Goal: Task Accomplishment & Management: Manage account settings

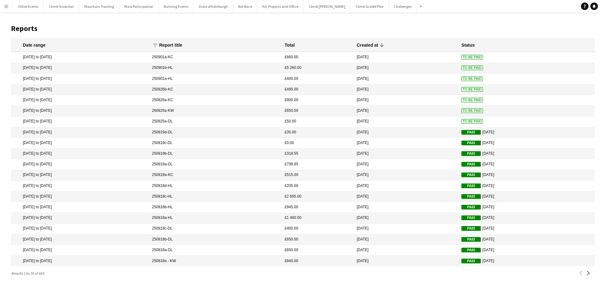
click at [4, 5] on app-icon "Menu" at bounding box center [6, 6] width 5 height 5
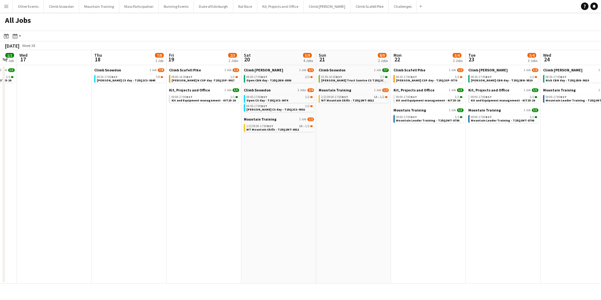
scroll to position [0, 209]
click at [4, 37] on icon "Date picker" at bounding box center [6, 35] width 5 height 5
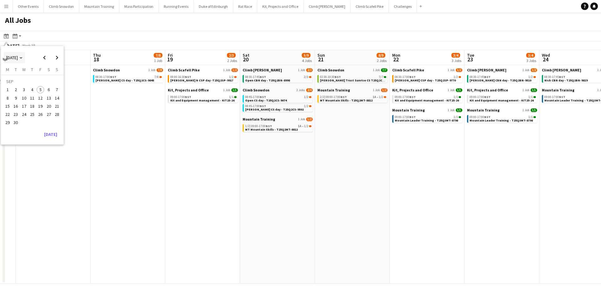
click at [23, 57] on span "[DATE]" at bounding box center [14, 58] width 16 height 6
click at [10, 89] on span "2024" at bounding box center [10, 90] width 13 height 8
click at [13, 96] on span "SEP" at bounding box center [10, 98] width 13 height 8
click at [38, 108] on span "20" at bounding box center [41, 108] width 8 height 8
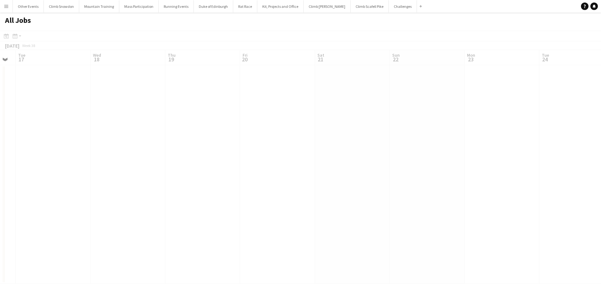
scroll to position [0, 215]
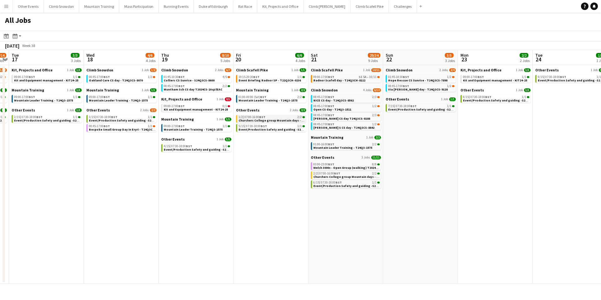
click at [267, 119] on span "Churchers College group Mountain days - ML - T24Q3-9999" at bounding box center [281, 120] width 86 height 4
click at [5, 36] on icon at bounding box center [6, 37] width 2 height 2
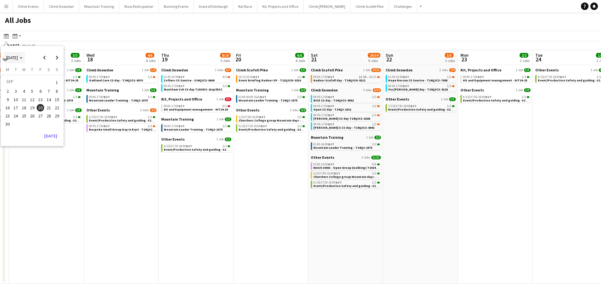
click at [23, 58] on icon "Choose month and year" at bounding box center [20, 58] width 3 height 2
click at [25, 87] on span "2025" at bounding box center [24, 90] width 13 height 8
click at [12, 95] on span "SEP" at bounding box center [10, 98] width 13 height 8
click at [48, 87] on span "6" at bounding box center [49, 90] width 8 height 8
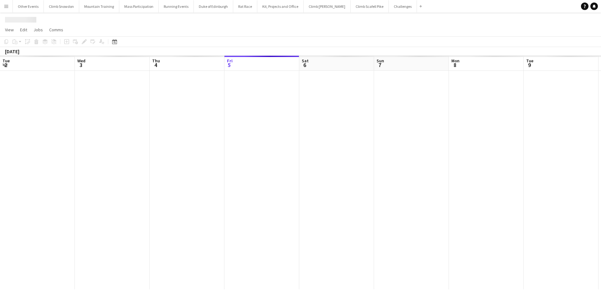
scroll to position [0, 215]
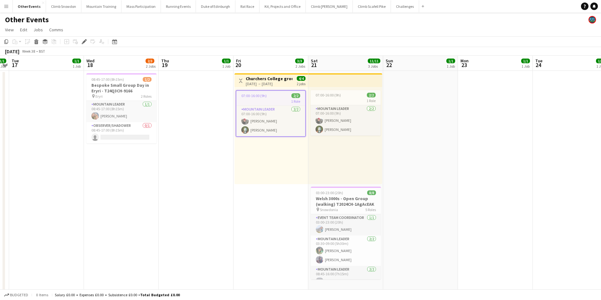
click at [267, 119] on app-card-role "Mountain Leader 2/2 07:00-16:00 (9h) Robert Creer Thomas Hodgkinson" at bounding box center [270, 121] width 69 height 30
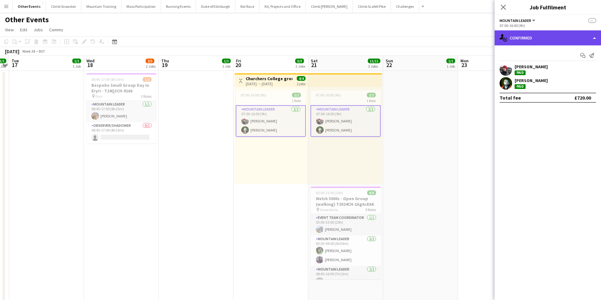
click at [532, 38] on div "single-neutral-actions-check-2 Confirmed" at bounding box center [547, 37] width 106 height 15
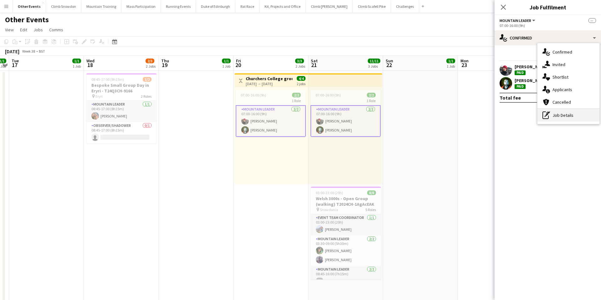
click at [563, 120] on div "pen-write Job Details" at bounding box center [568, 115] width 62 height 13
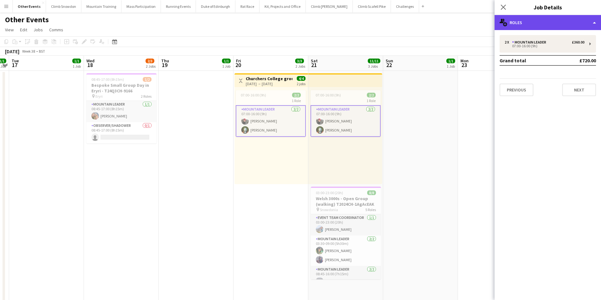
click at [544, 24] on div "multiple-users-add Roles" at bounding box center [547, 22] width 106 height 15
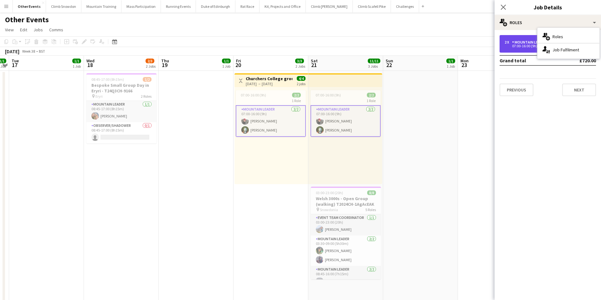
click at [517, 45] on div "07:00-16:00 (9h)" at bounding box center [544, 45] width 80 height 3
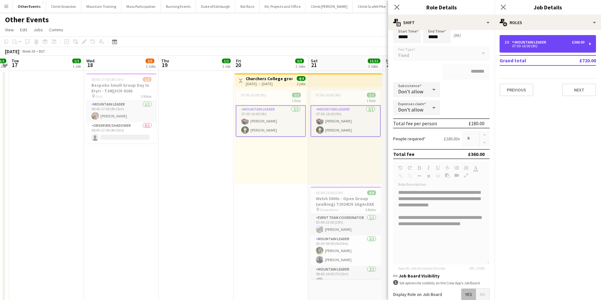
scroll to position [0, 0]
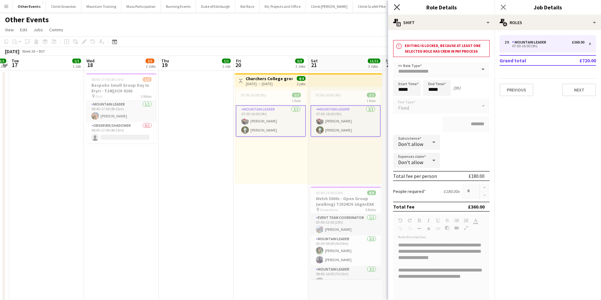
click at [398, 5] on icon at bounding box center [397, 7] width 6 height 6
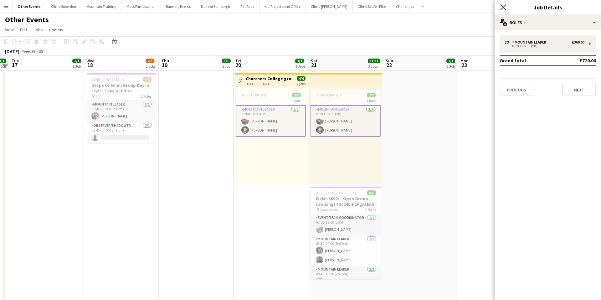
click at [503, 7] on icon "Close pop-in" at bounding box center [503, 7] width 6 height 6
